Goal: Information Seeking & Learning: Learn about a topic

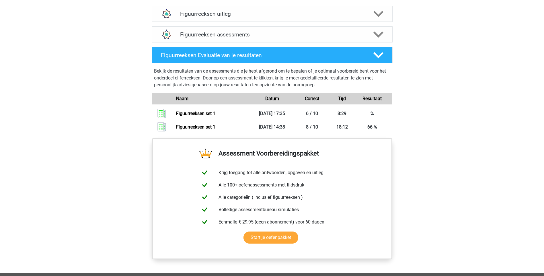
scroll to position [360, 0]
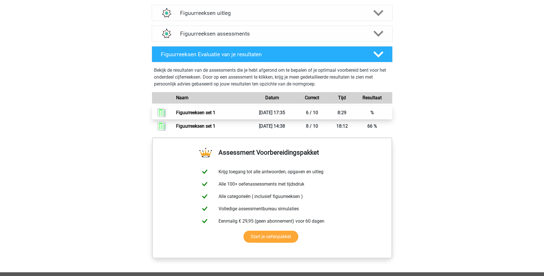
click at [209, 113] on link "Figuurreeksen set 1" at bounding box center [195, 112] width 39 height 5
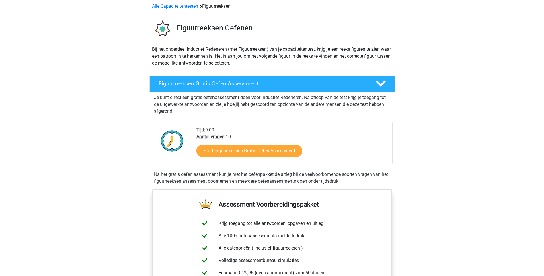
scroll to position [267, 0]
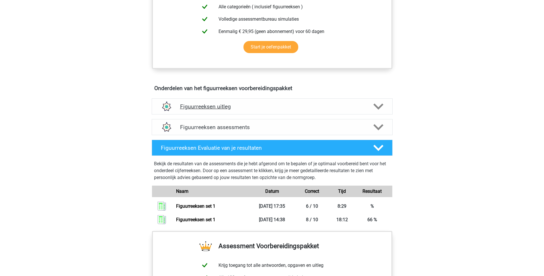
click at [378, 107] on polygon at bounding box center [378, 106] width 10 height 6
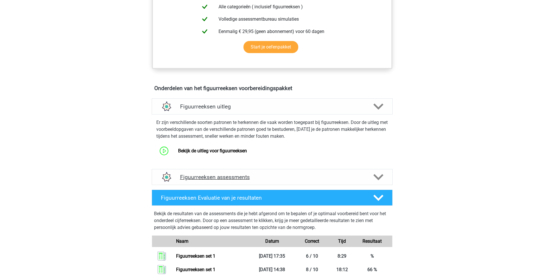
click at [387, 176] on div at bounding box center [377, 177] width 19 height 10
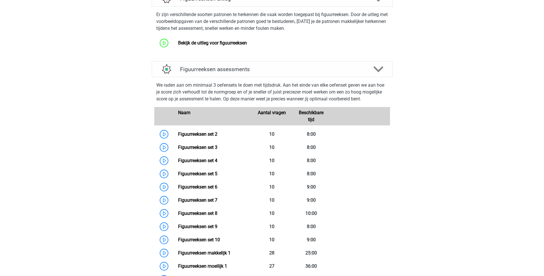
scroll to position [383, 0]
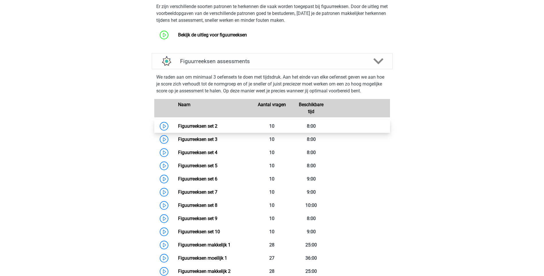
click at [214, 126] on link "Figuurreeksen set 2" at bounding box center [197, 125] width 39 height 5
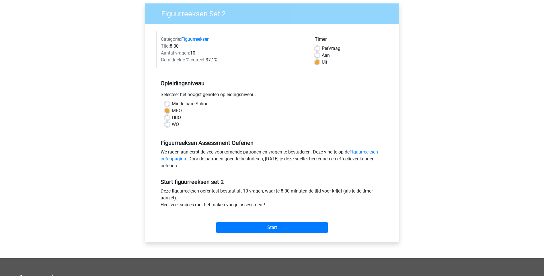
scroll to position [43, 0]
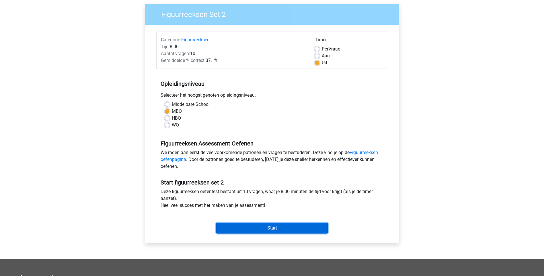
click at [257, 226] on input "Start" at bounding box center [271, 227] width 111 height 11
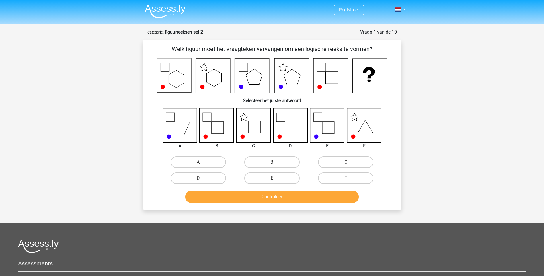
click at [351, 170] on div "F" at bounding box center [346, 178] width 74 height 16
click at [351, 179] on label "F" at bounding box center [345, 177] width 55 height 11
click at [349, 179] on input "F" at bounding box center [348, 180] width 4 height 4
radio input "true"
click at [327, 209] on div "Welk figuur moet het vraagteken vervangen om een logische reeks te vormen? Sele…" at bounding box center [272, 124] width 258 height 169
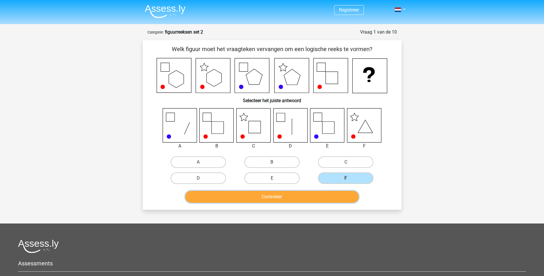
click at [329, 202] on button "Controleer" at bounding box center [271, 197] width 173 height 12
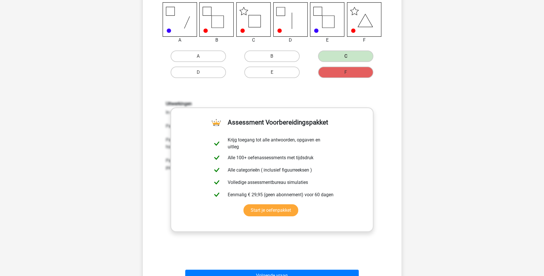
scroll to position [117, 0]
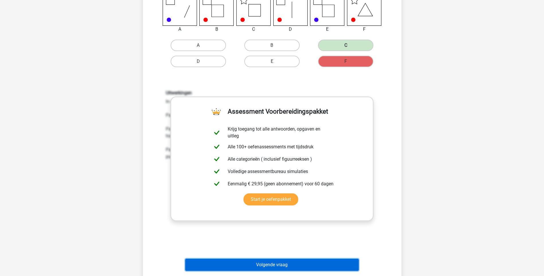
click at [291, 260] on button "Volgende vraag" at bounding box center [271, 264] width 173 height 12
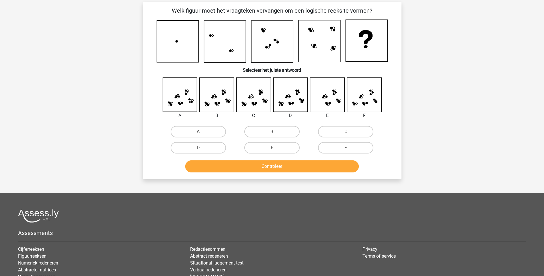
scroll to position [29, 0]
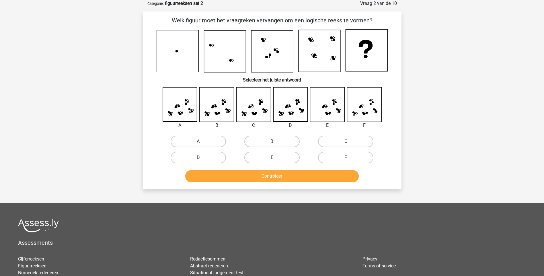
click at [207, 144] on label "A" at bounding box center [197, 141] width 55 height 11
click at [202, 144] on input "A" at bounding box center [200, 143] width 4 height 4
radio input "true"
click at [304, 173] on button "Controleer" at bounding box center [271, 176] width 173 height 12
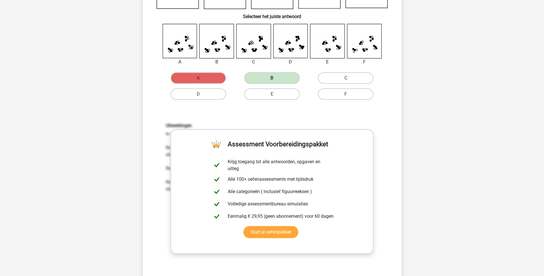
scroll to position [118, 0]
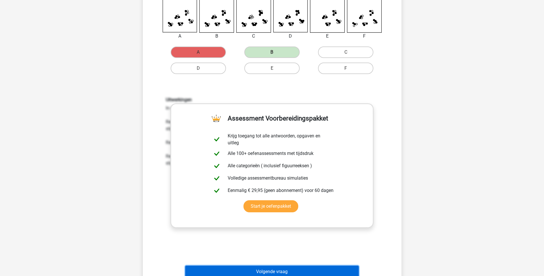
click at [259, 270] on button "Volgende vraag" at bounding box center [271, 271] width 173 height 12
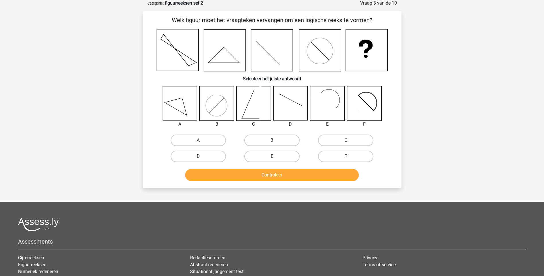
scroll to position [29, 0]
click at [262, 153] on label "E" at bounding box center [271, 156] width 55 height 11
click at [272, 156] on input "E" at bounding box center [274, 158] width 4 height 4
radio input "true"
click at [261, 174] on button "Controleer" at bounding box center [271, 175] width 173 height 12
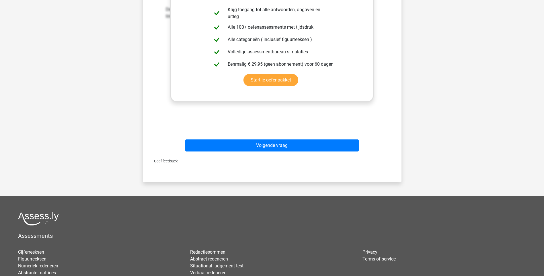
scroll to position [270, 0]
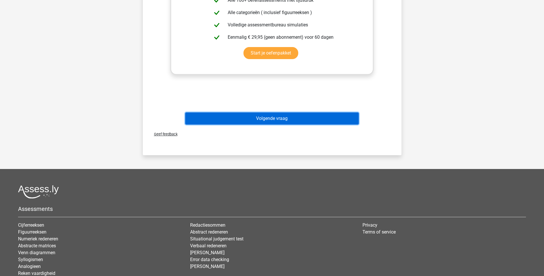
click at [299, 114] on button "Volgende vraag" at bounding box center [271, 118] width 173 height 12
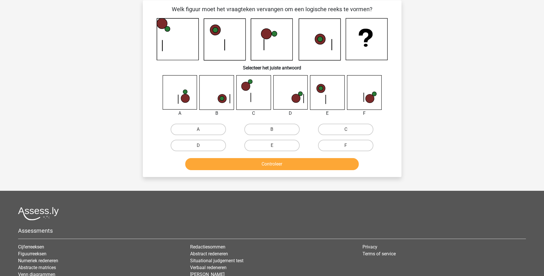
scroll to position [29, 0]
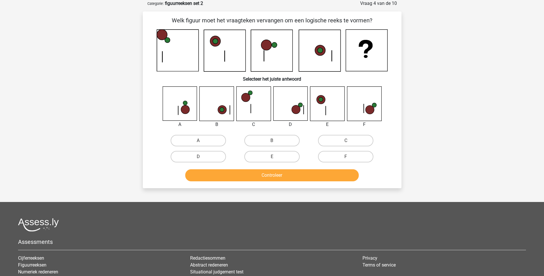
click at [348, 157] on input "F" at bounding box center [348, 158] width 4 height 4
radio input "true"
click at [291, 167] on div "Controleer" at bounding box center [272, 173] width 240 height 19
click at [289, 176] on button "Controleer" at bounding box center [271, 175] width 173 height 12
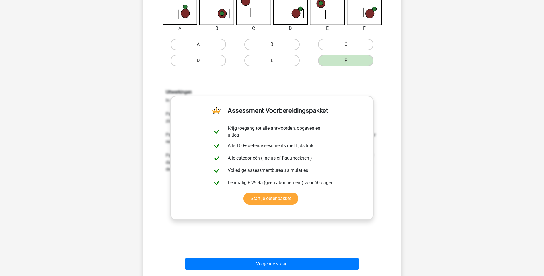
scroll to position [146, 0]
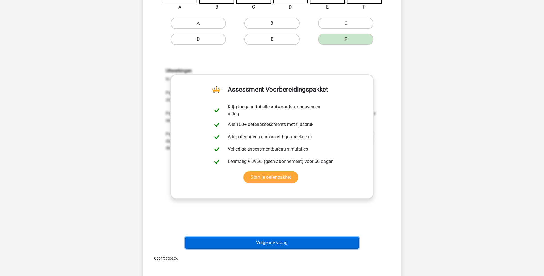
click at [289, 242] on button "Volgende vraag" at bounding box center [271, 242] width 173 height 12
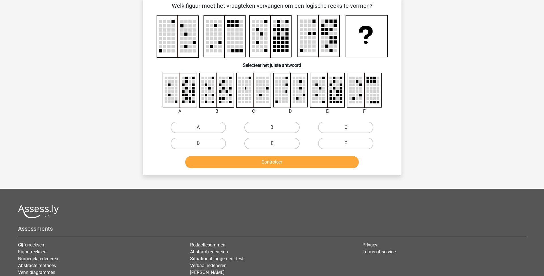
scroll to position [29, 0]
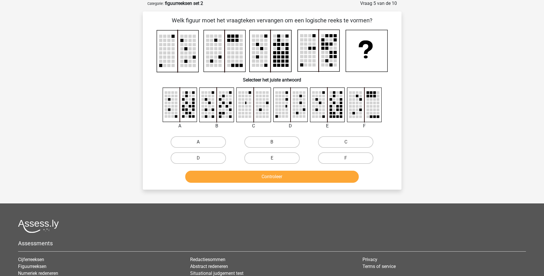
click at [185, 140] on label "A" at bounding box center [197, 141] width 55 height 11
click at [198, 142] on input "A" at bounding box center [200, 144] width 4 height 4
radio input "true"
click at [269, 174] on button "Controleer" at bounding box center [271, 176] width 173 height 12
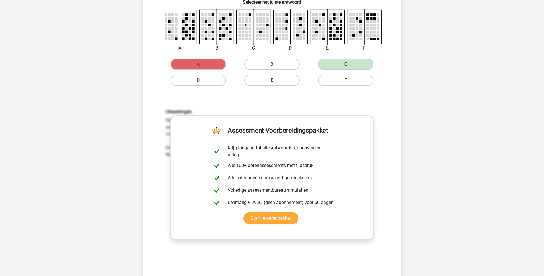
scroll to position [110, 0]
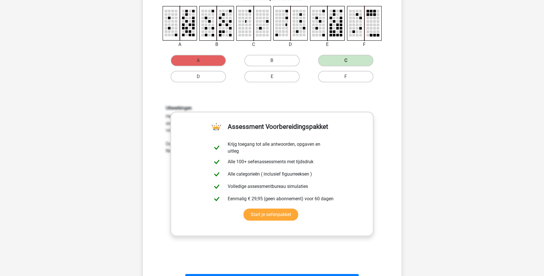
click at [246, 273] on div "Volgende vraag" at bounding box center [272, 278] width 240 height 19
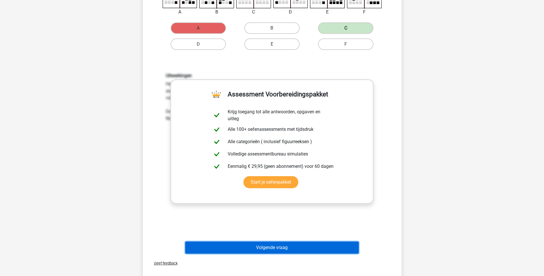
click at [322, 247] on button "Volgende vraag" at bounding box center [271, 247] width 173 height 12
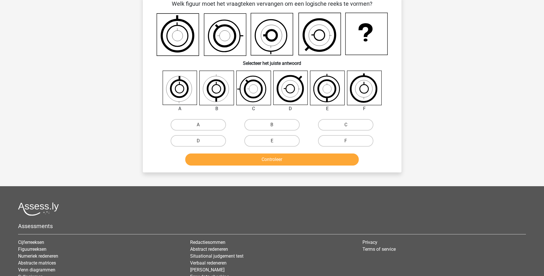
scroll to position [29, 0]
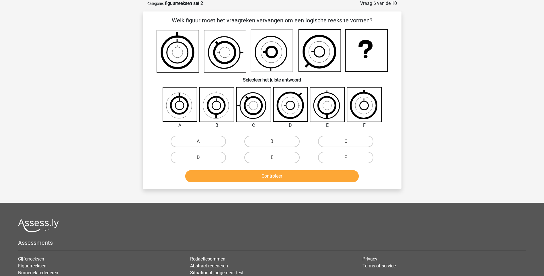
click at [275, 157] on input "E" at bounding box center [274, 159] width 4 height 4
radio input "true"
click at [291, 178] on button "Controleer" at bounding box center [271, 176] width 173 height 12
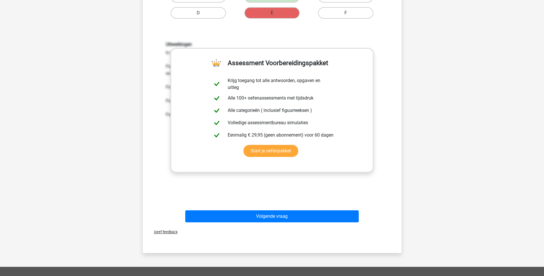
scroll to position [175, 0]
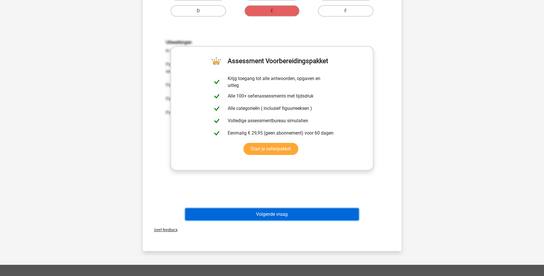
click at [266, 213] on button "Volgende vraag" at bounding box center [271, 214] width 173 height 12
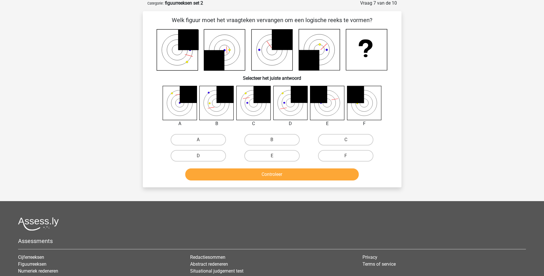
scroll to position [29, 0]
click at [203, 141] on label "A" at bounding box center [197, 139] width 55 height 11
click at [202, 141] on input "A" at bounding box center [200, 142] width 4 height 4
radio input "true"
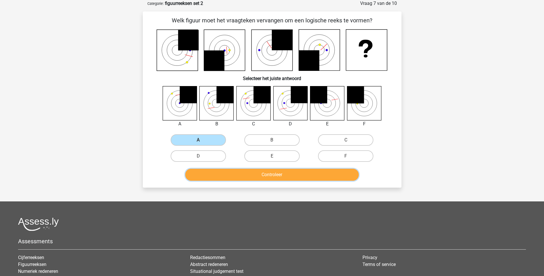
click at [264, 178] on button "Controleer" at bounding box center [271, 174] width 173 height 12
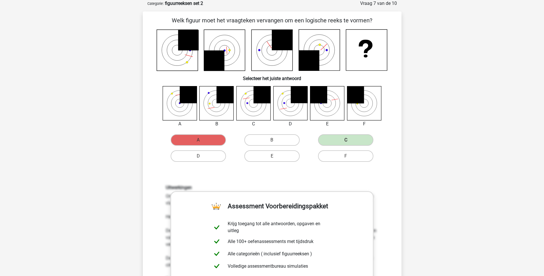
drag, startPoint x: 544, startPoint y: 87, endPoint x: 543, endPoint y: 103, distance: 15.8
click at [543, 103] on div "Registreer Nederlands English" at bounding box center [272, 266] width 544 height 590
drag, startPoint x: 543, startPoint y: 103, endPoint x: 546, endPoint y: 126, distance: 23.1
click at [543, 126] on html "Registreer Nederlands English" at bounding box center [272, 266] width 544 height 590
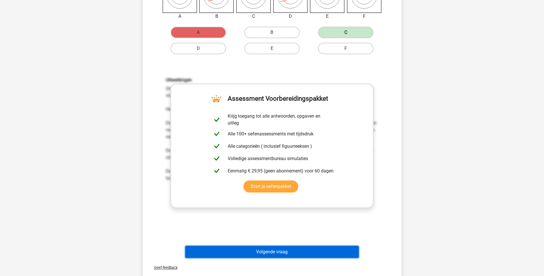
click at [274, 258] on button "Volgende vraag" at bounding box center [271, 252] width 173 height 12
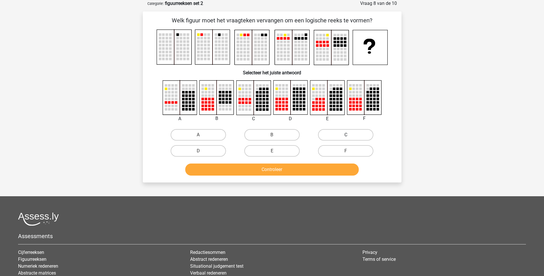
click at [342, 137] on label "C" at bounding box center [345, 134] width 55 height 11
click at [346, 137] on input "C" at bounding box center [348, 137] width 4 height 4
radio input "true"
click at [329, 170] on button "Controleer" at bounding box center [271, 169] width 173 height 12
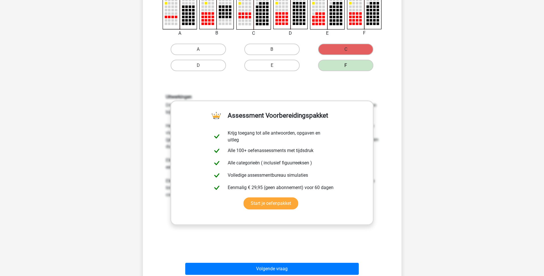
scroll to position [117, 0]
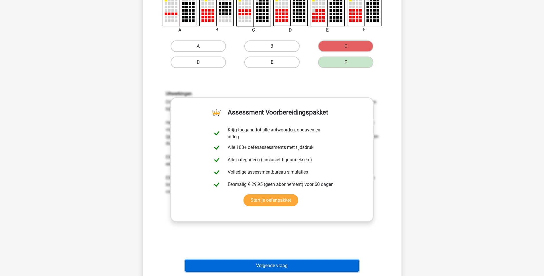
click at [281, 260] on button "Volgende vraag" at bounding box center [271, 265] width 173 height 12
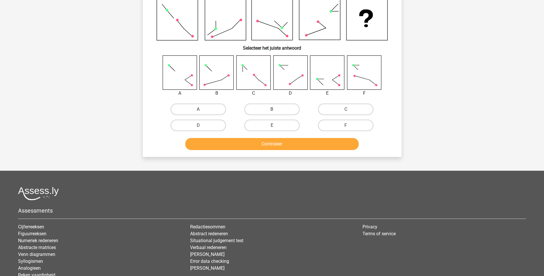
scroll to position [29, 0]
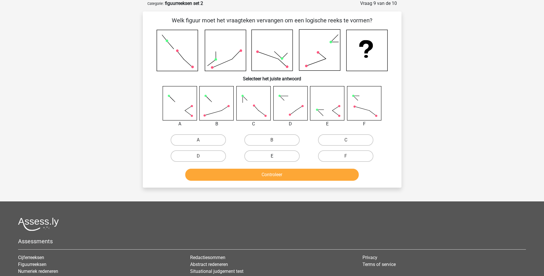
click at [279, 158] on label "E" at bounding box center [271, 155] width 55 height 11
click at [275, 158] on input "E" at bounding box center [274, 158] width 4 height 4
radio input "true"
click at [285, 175] on button "Controleer" at bounding box center [271, 174] width 173 height 12
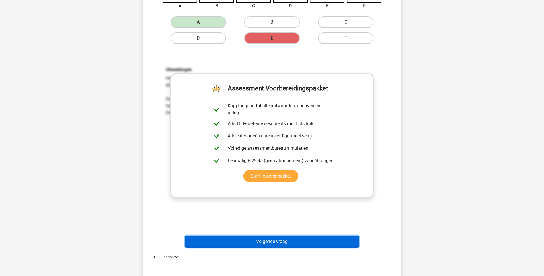
click at [291, 242] on button "Volgende vraag" at bounding box center [271, 241] width 173 height 12
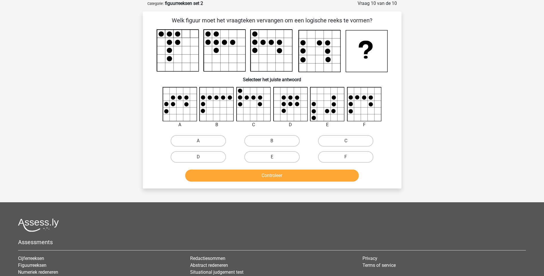
click at [269, 170] on button "Controleer" at bounding box center [271, 175] width 173 height 12
click at [308, 176] on button "Controleer" at bounding box center [271, 175] width 173 height 12
click at [290, 156] on label "E" at bounding box center [271, 156] width 55 height 11
click at [275, 157] on input "E" at bounding box center [274, 159] width 4 height 4
radio input "true"
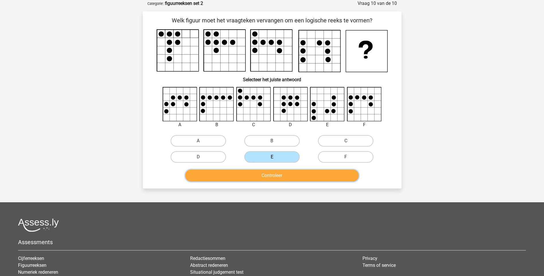
drag, startPoint x: 299, startPoint y: 172, endPoint x: 303, endPoint y: 173, distance: 3.8
click at [300, 173] on button "Controleer" at bounding box center [271, 175] width 173 height 12
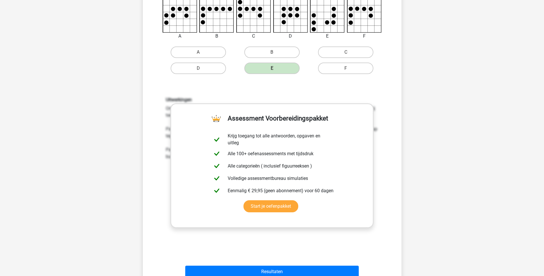
scroll to position [135, 0]
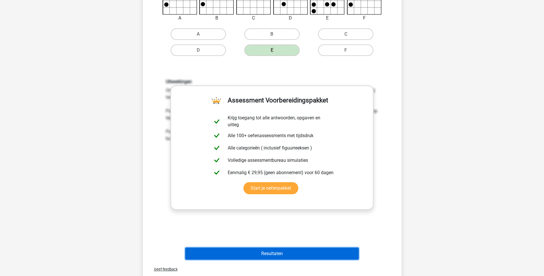
click at [258, 254] on button "Resultaten" at bounding box center [271, 253] width 173 height 12
